Goal: Information Seeking & Learning: Learn about a topic

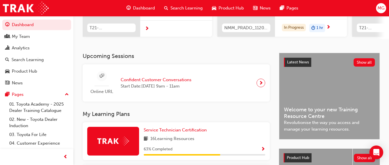
scroll to position [94, 0]
click at [261, 85] on span "next-icon" at bounding box center [261, 83] width 4 height 8
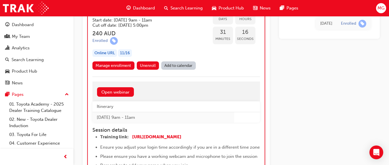
scroll to position [475, 0]
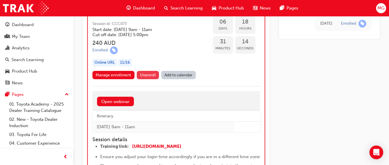
click at [148, 77] on span "Unenroll" at bounding box center [148, 75] width 16 height 5
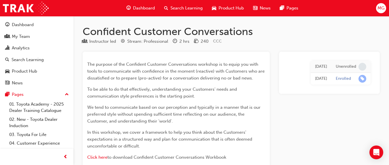
click at [141, 5] on div "Dashboard" at bounding box center [141, 8] width 38 height 12
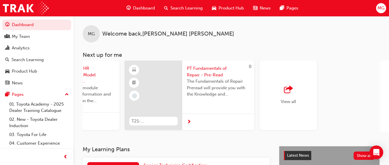
scroll to position [0, 501]
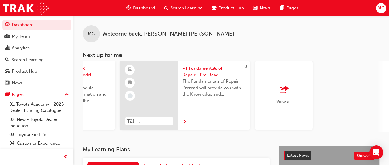
click at [283, 91] on span "outbound-icon" at bounding box center [283, 90] width 9 height 8
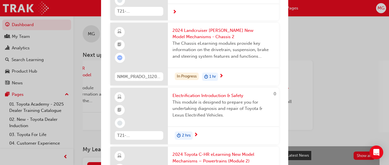
scroll to position [61, 0]
click at [220, 74] on span "next-icon" at bounding box center [221, 75] width 4 height 5
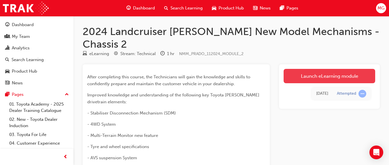
click at [327, 69] on link "Launch eLearning module" at bounding box center [328, 76] width 91 height 14
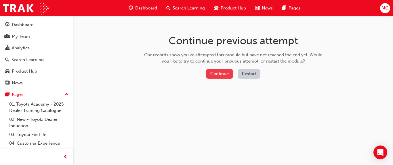
click at [223, 74] on button "Continue" at bounding box center [219, 73] width 27 height 9
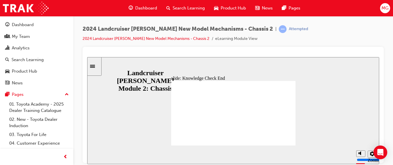
click at [98, 68] on div "Sidebar Toggle" at bounding box center [94, 66] width 10 height 4
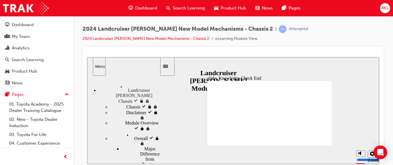
click at [134, 86] on span "Landcruiser [PERSON_NAME] Chassis" at bounding box center [138, 91] width 41 height 16
click at [134, 86] on span "Landcruiser [PERSON_NAME] visited" at bounding box center [138, 91] width 41 height 16
click at [134, 86] on span "Landcruiser [PERSON_NAME] Chassis" at bounding box center [138, 91] width 41 height 16
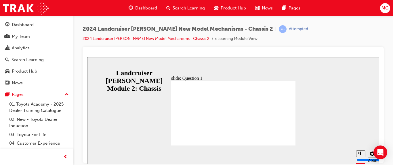
drag, startPoint x: 301, startPoint y: 96, endPoint x: 331, endPoint y: 96, distance: 29.9
click at [331, 96] on div "slide: Question 1 Knowledge Check – Question 1 The BD21DT differential has how …" at bounding box center [233, 110] width 292 height 107
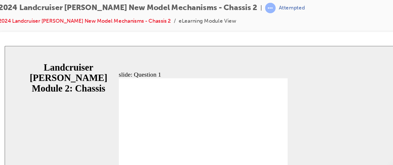
drag, startPoint x: 92, startPoint y: 81, endPoint x: 116, endPoint y: 99, distance: 29.6
drag, startPoint x: 177, startPoint y: 122, endPoint x: 98, endPoint y: 82, distance: 88.5
drag, startPoint x: 175, startPoint y: 86, endPoint x: 93, endPoint y: 86, distance: 82.3
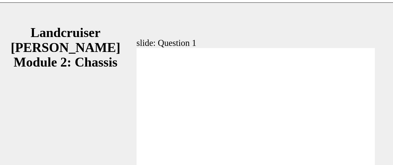
radio input "true"
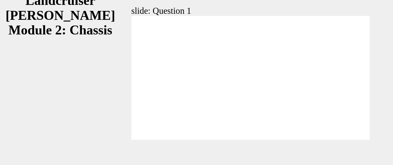
radio input "false"
radio input "true"
radio input "false"
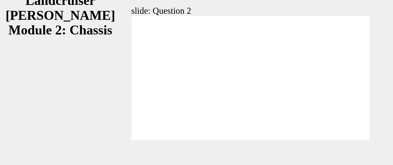
radio input "true"
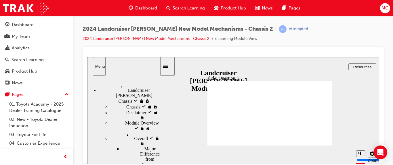
radio input "true"
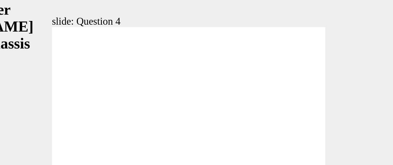
radio input "true"
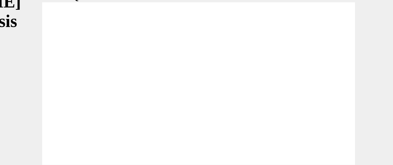
radio input "true"
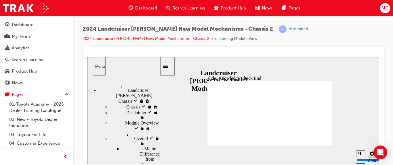
click at [118, 83] on span "Landcruiser [PERSON_NAME] visited" at bounding box center [138, 91] width 41 height 16
click at [126, 104] on span "[PERSON_NAME] visited" at bounding box center [144, 109] width 37 height 10
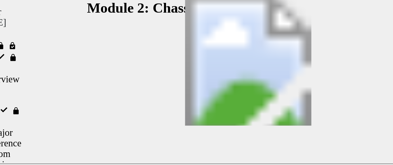
drag, startPoint x: 92, startPoint y: -12, endPoint x: 92, endPoint y: -16, distance: 4.0
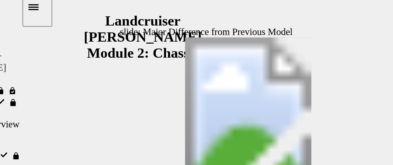
scroll to position [19, 0]
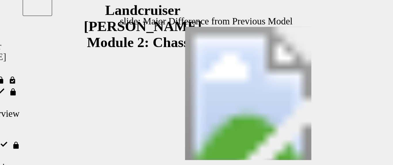
scroll to position [35, 0]
drag, startPoint x: 91, startPoint y: 25, endPoint x: 91, endPoint y: 33, distance: 7.2
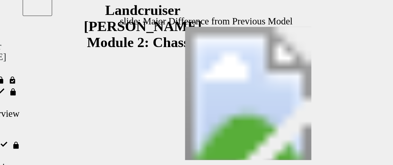
scroll to position [59, 0]
drag, startPoint x: 91, startPoint y: 39, endPoint x: 92, endPoint y: 45, distance: 6.6
drag, startPoint x: 91, startPoint y: 42, endPoint x: 92, endPoint y: 51, distance: 8.6
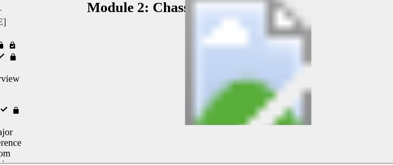
scroll to position [0, 0]
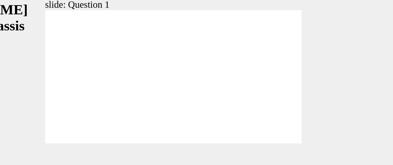
radio input "true"
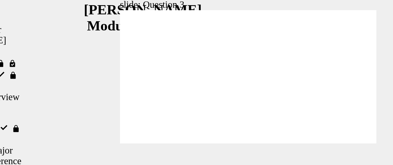
radio input "true"
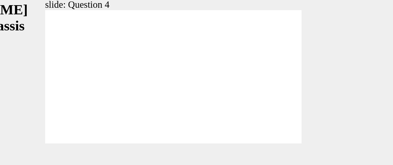
radio input "true"
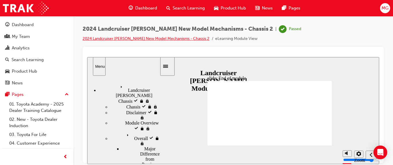
click at [146, 40] on link "2024 Landcruiser [PERSON_NAME] New Model Mechanisms - Chassis 2" at bounding box center [146, 38] width 127 height 5
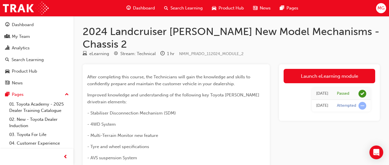
click at [142, 7] on span "Dashboard" at bounding box center [144, 8] width 22 height 7
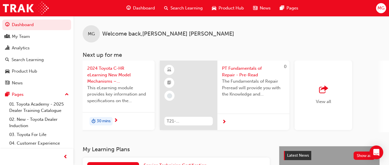
scroll to position [0, 468]
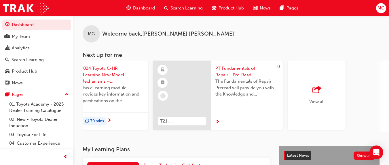
click at [317, 93] on span "outbound-icon" at bounding box center [316, 90] width 9 height 8
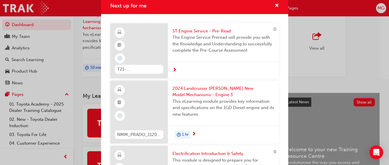
scroll to position [0, 0]
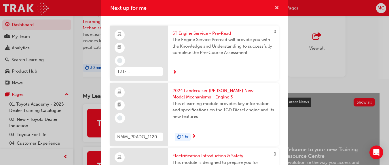
click at [274, 7] on span "cross-icon" at bounding box center [276, 8] width 4 height 5
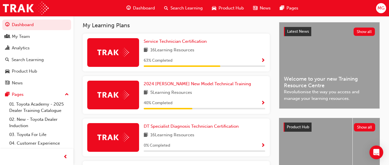
scroll to position [125, 0]
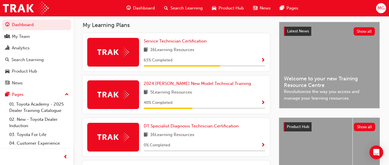
click at [265, 106] on div "2024 [PERSON_NAME] New Model Technical Training 5 Learning Resources 40 % Compl…" at bounding box center [176, 95] width 187 height 38
click at [263, 103] on span "Show Progress" at bounding box center [263, 103] width 4 height 5
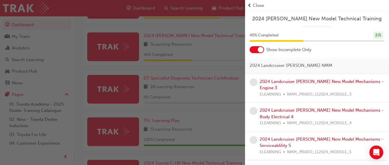
scroll to position [174, 0]
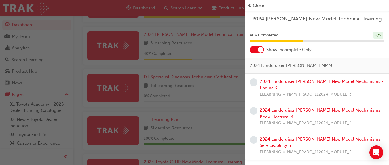
click at [257, 6] on span "Close" at bounding box center [258, 5] width 11 height 7
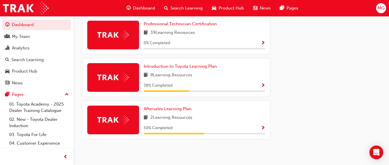
scroll to position [355, 0]
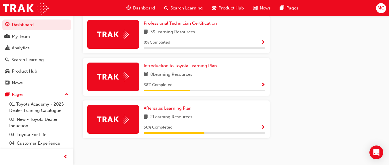
click at [261, 86] on span "Show Progress" at bounding box center [263, 85] width 4 height 5
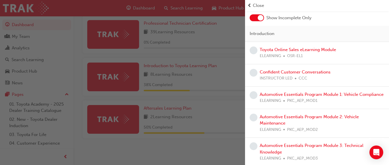
scroll to position [40, 0]
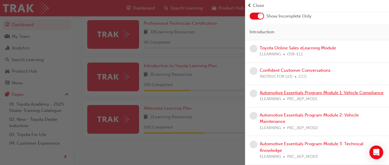
click at [314, 90] on link "Automotive Essentials Program Module 1: Vehicle Compliance" at bounding box center [321, 92] width 124 height 5
